Goal: Task Accomplishment & Management: Complete application form

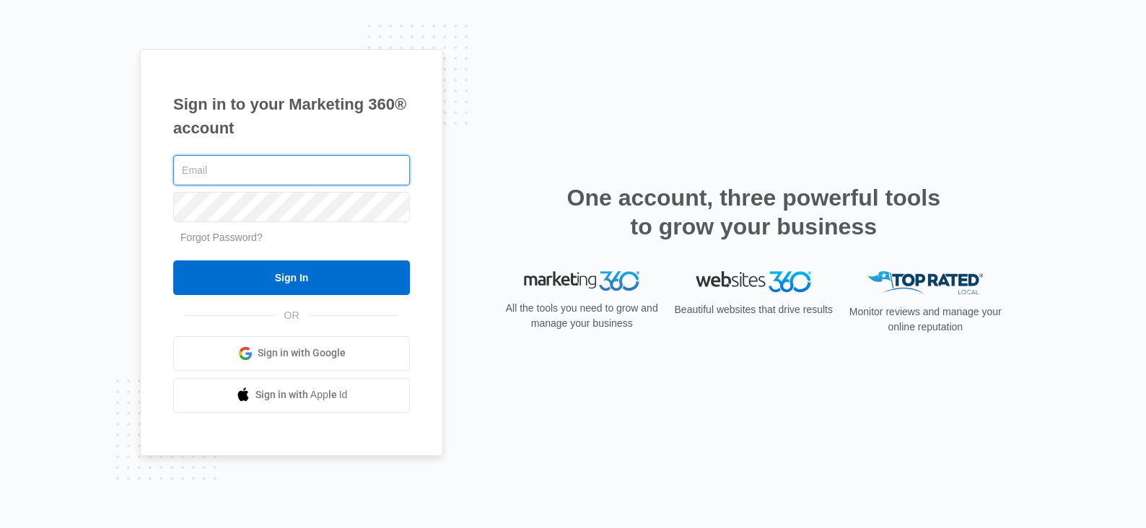
click at [258, 163] on input "text" at bounding box center [291, 170] width 237 height 30
paste input "[EMAIL_ADDRESS][DOMAIN_NAME]"
type input "[EMAIL_ADDRESS][DOMAIN_NAME]"
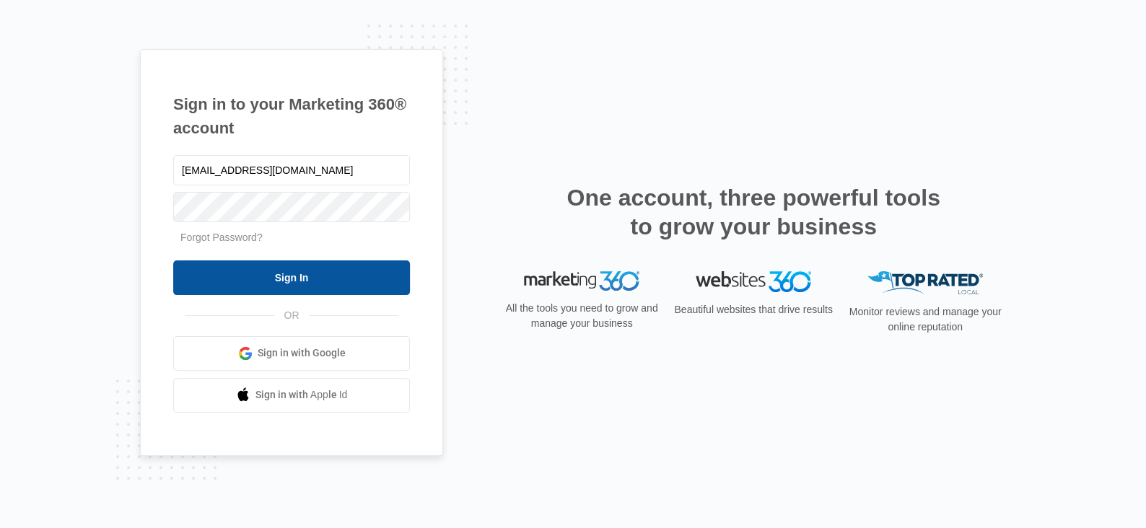
click at [188, 279] on input "Sign In" at bounding box center [291, 277] width 237 height 35
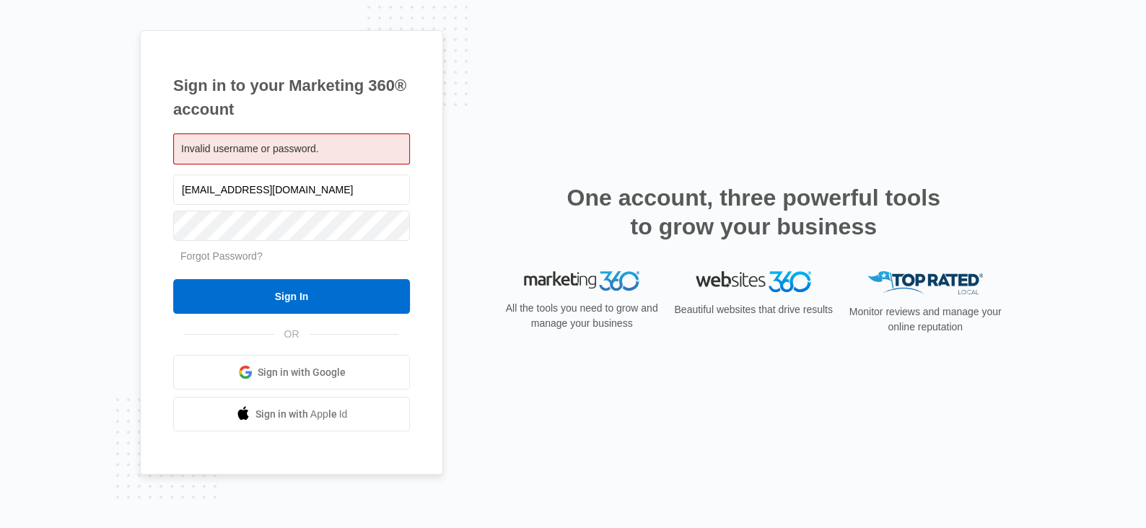
click at [958, 167] on div "Sign in to your Marketing 360® account Invalid username or password. wilbanksla…" at bounding box center [573, 264] width 866 height 468
click at [273, 188] on input "wilbankslawfirm@mail-burst.com" at bounding box center [291, 190] width 237 height 30
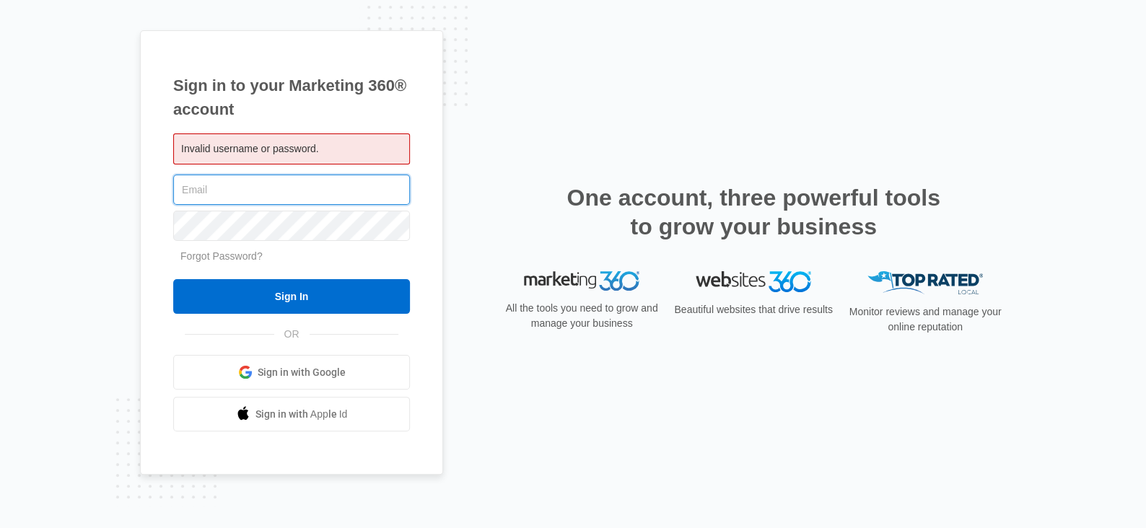
click at [271, 194] on input "text" at bounding box center [291, 190] width 237 height 30
click at [705, 101] on div "Sign in to your Marketing 360® account Invalid username or password. Sign In" at bounding box center [573, 264] width 866 height 468
click at [247, 183] on input "text" at bounding box center [291, 190] width 237 height 30
paste input "marketing@wilbankslawfirm.com"
type input "marketing@wilbankslawfirm.com"
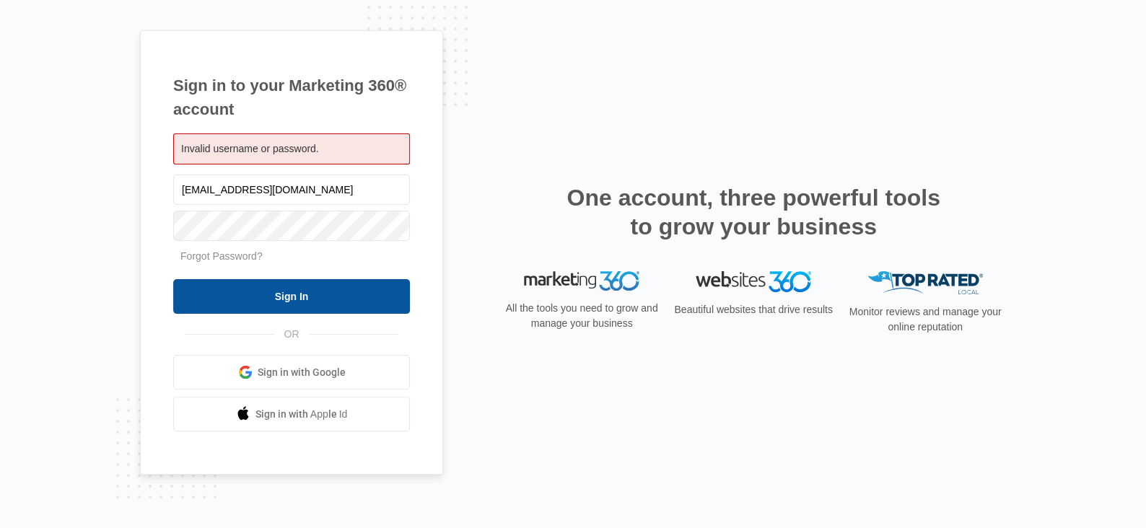
click at [186, 294] on input "Sign In" at bounding box center [291, 296] width 237 height 35
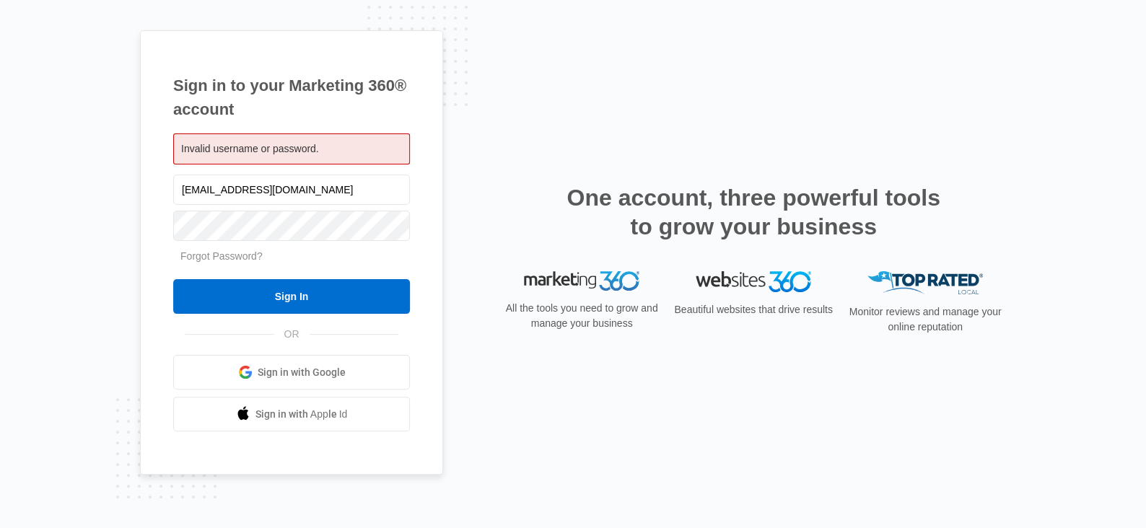
click at [941, 115] on div "Sign in to your Marketing 360® account Invalid username or password. marketing@…" at bounding box center [573, 264] width 866 height 468
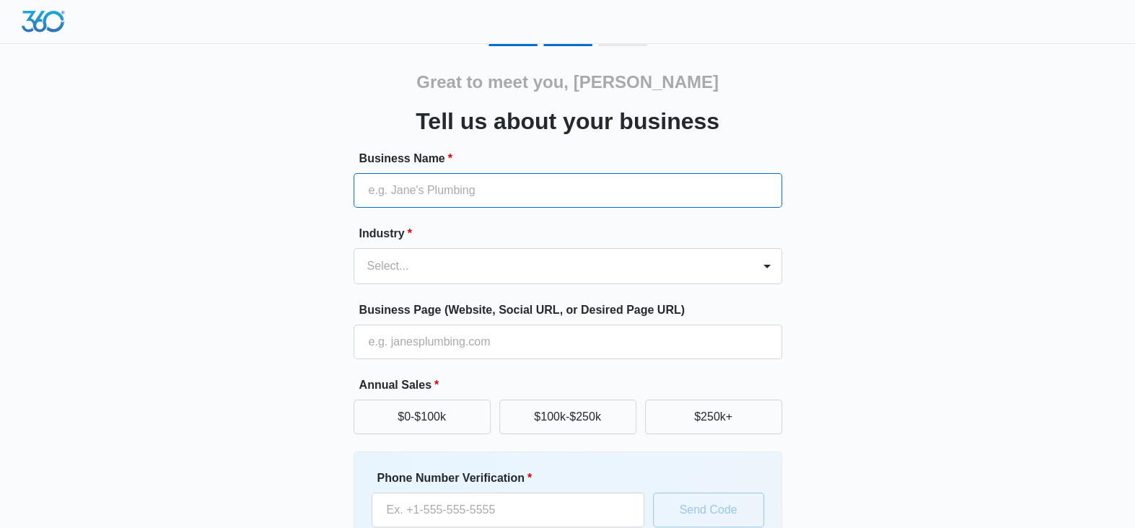
click at [474, 189] on input "Business Name *" at bounding box center [568, 190] width 429 height 35
click at [449, 180] on input "Business Name *" at bounding box center [568, 190] width 429 height 35
paste input "Wilbanks Law Firm, P.C."
type input "Wilbanks Law Firm, P.C."
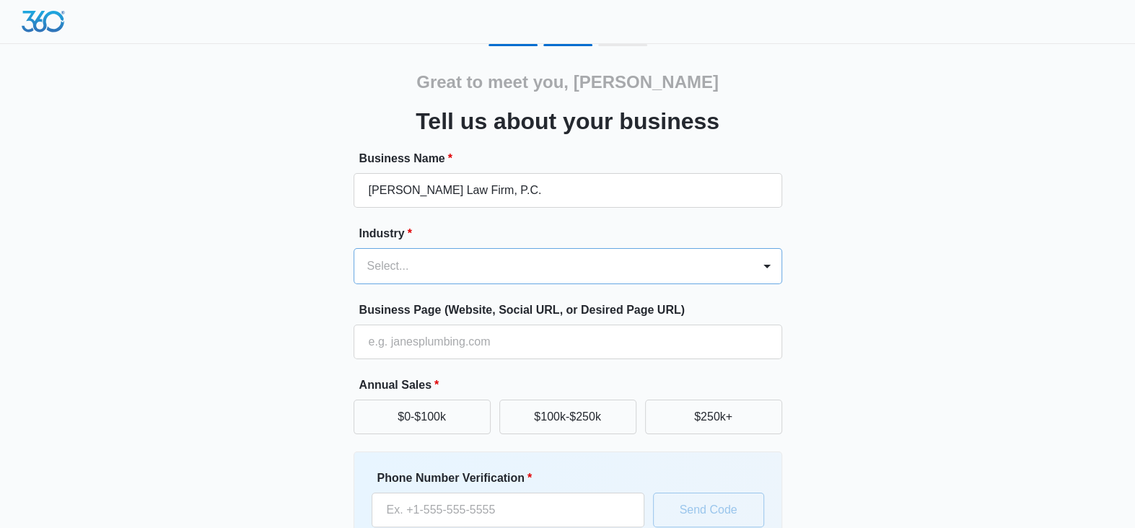
click at [412, 263] on div at bounding box center [550, 266] width 367 height 20
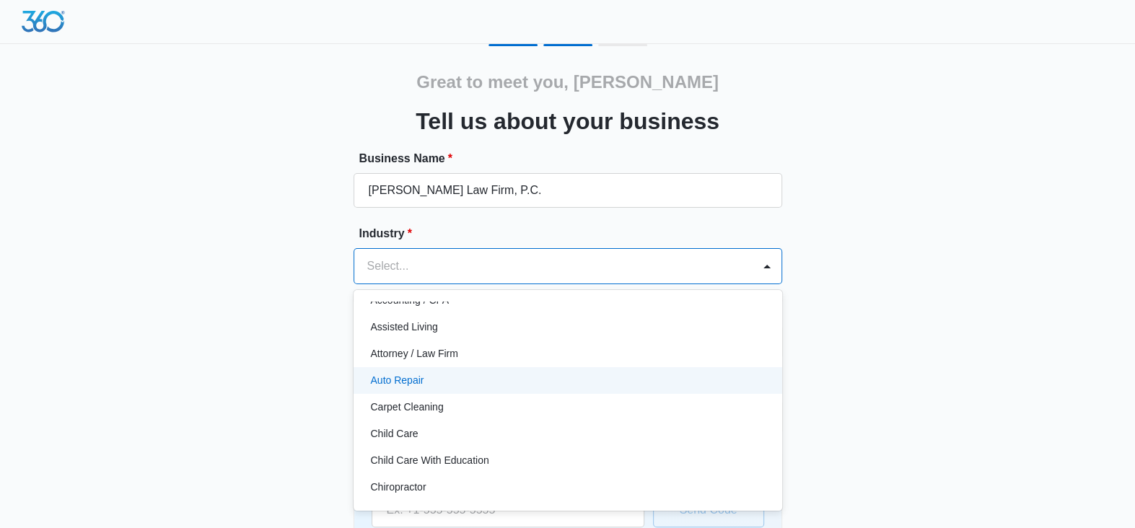
scroll to position [24, 0]
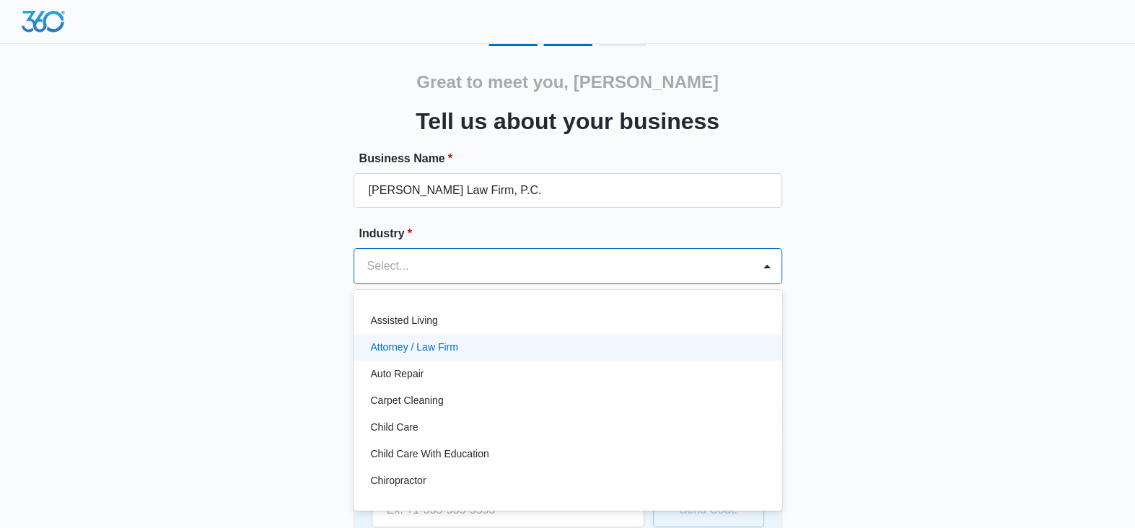
click at [532, 353] on div "Attorney / Law Firm" at bounding box center [566, 347] width 391 height 15
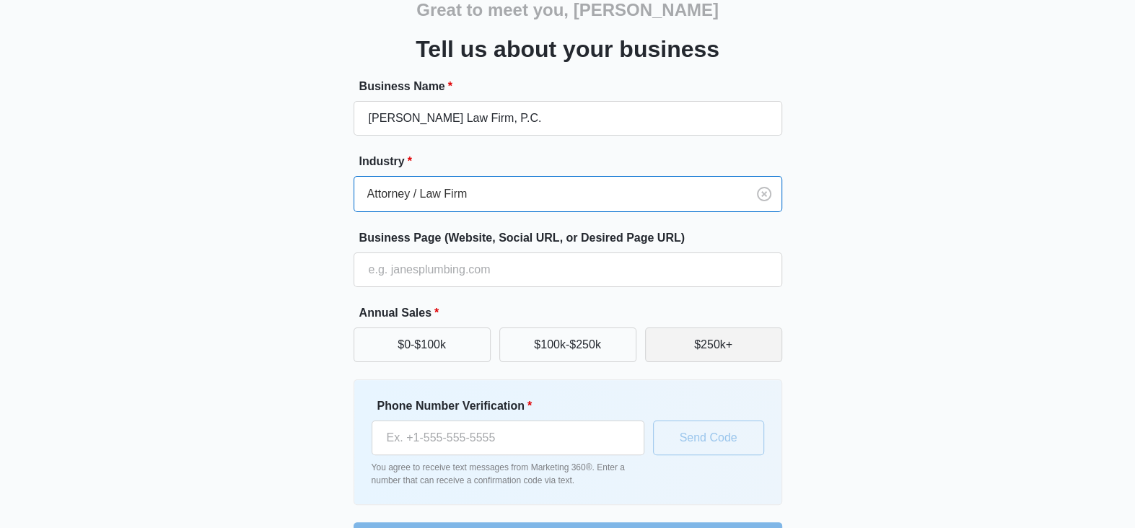
scroll to position [117, 0]
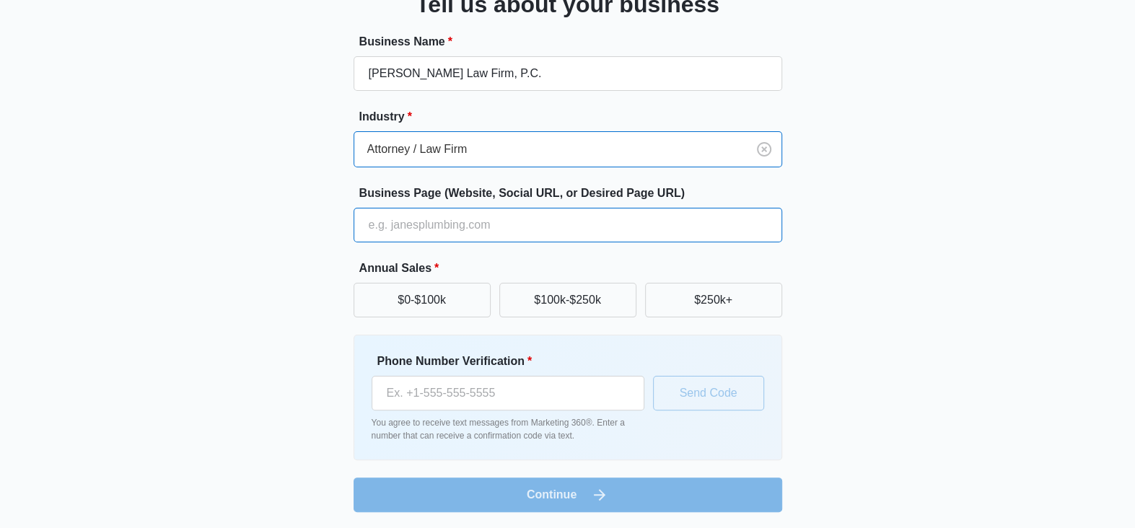
click at [531, 226] on input "Business Page (Website, Social URL, or Desired Page URL)" at bounding box center [568, 225] width 429 height 35
click at [494, 231] on input "Business Page (Website, Social URL, or Desired Page URL)" at bounding box center [568, 225] width 429 height 35
paste input "https://www.wilbankslawfirm.com/"
type input "https://www.wilbankslawfirm.com/"
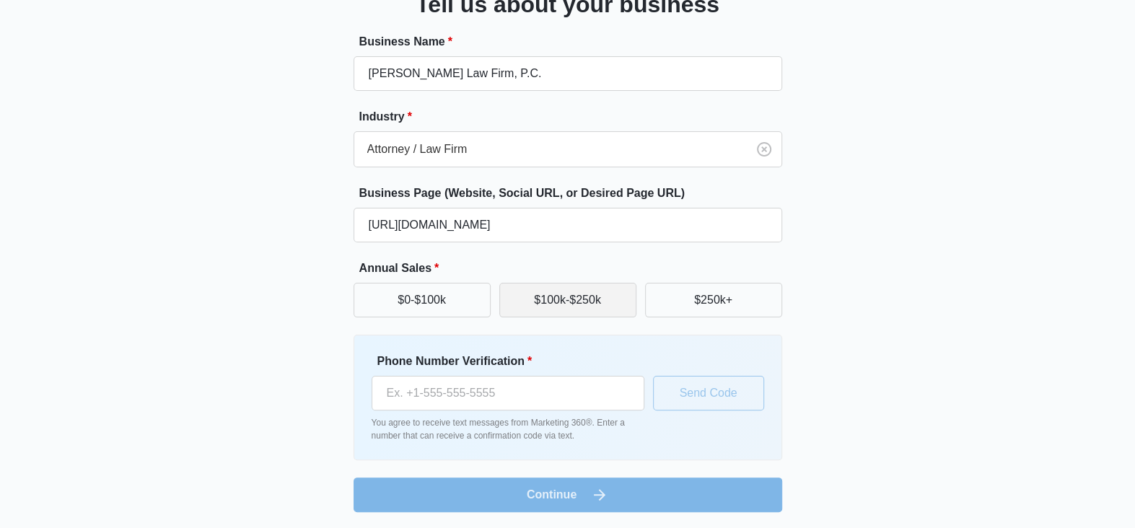
click at [568, 291] on button "$100k-$250k" at bounding box center [567, 300] width 137 height 35
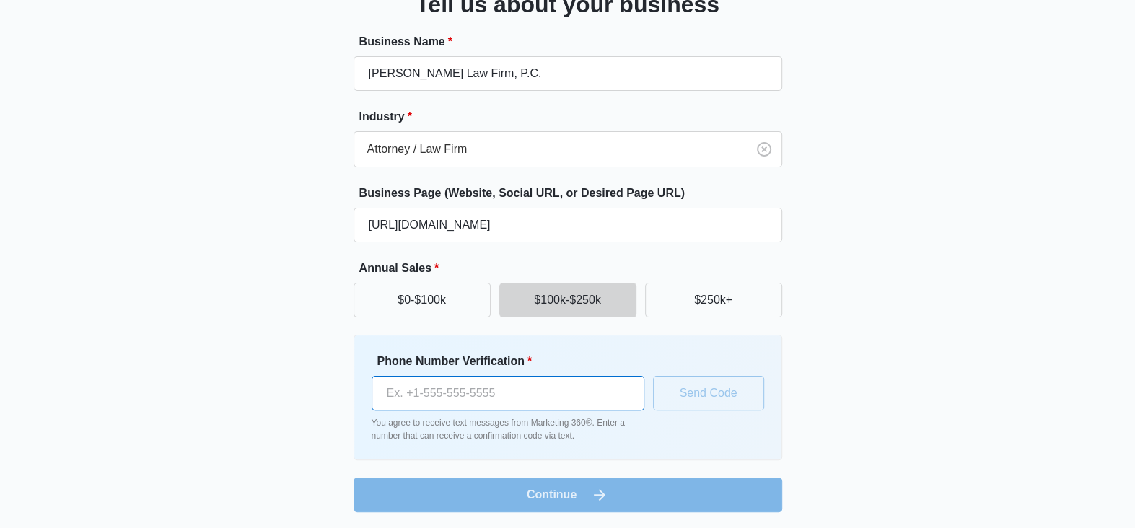
click at [521, 392] on input "Phone Number Verification *" at bounding box center [508, 393] width 273 height 35
click at [470, 393] on input "Phone Number Verification *" at bounding box center [508, 393] width 273 height 35
paste input "(706) 510-0000"
type input "(706) 510-0000"
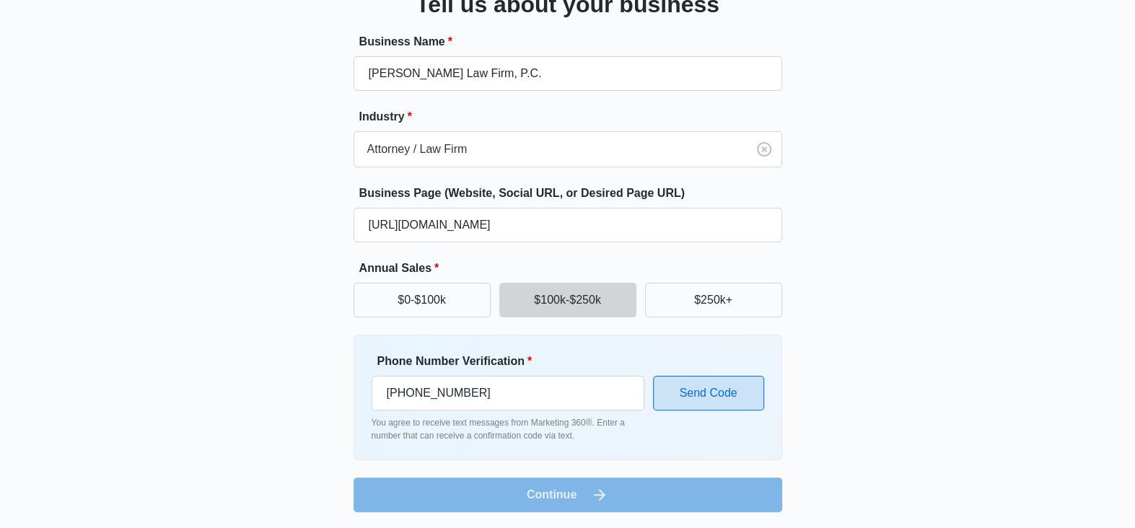
click at [703, 395] on button "Send Code" at bounding box center [708, 393] width 111 height 35
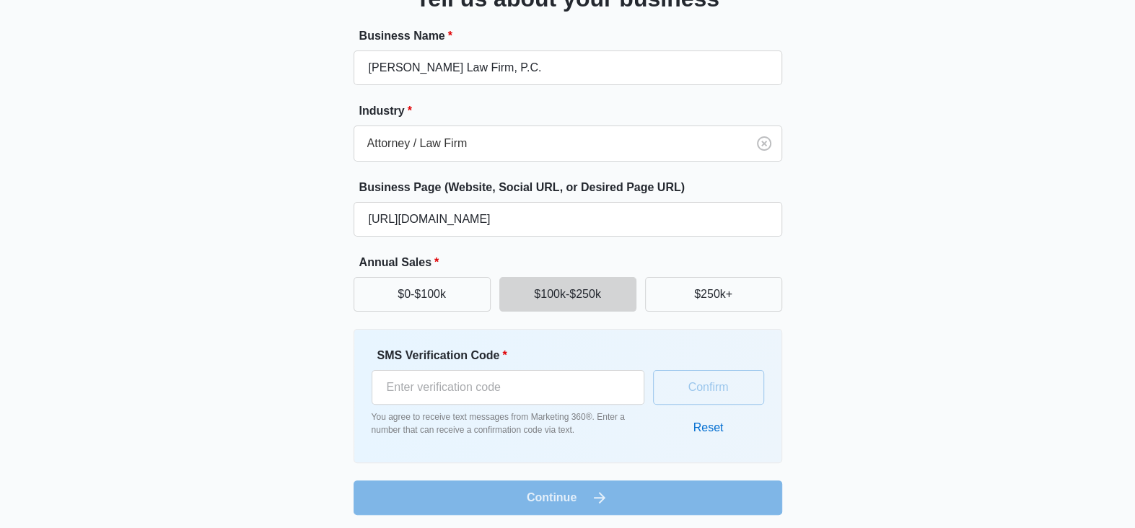
scroll to position [126, 0]
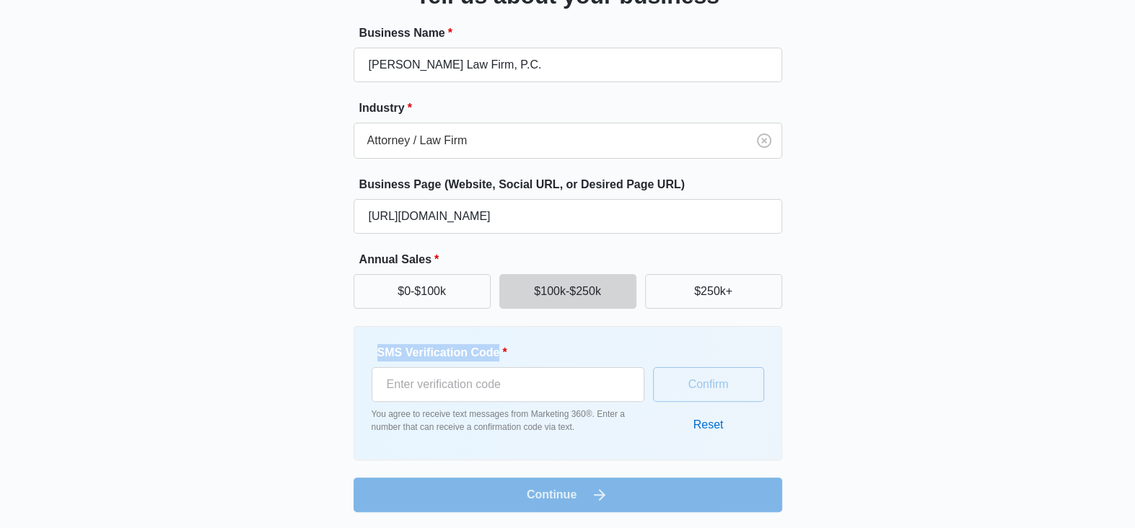
drag, startPoint x: 372, startPoint y: 348, endPoint x: 499, endPoint y: 346, distance: 127.0
click at [499, 346] on div "SMS Verification Code *" at bounding box center [508, 373] width 273 height 58
copy label "SMS Verification Code"
